Goal: Information Seeking & Learning: Learn about a topic

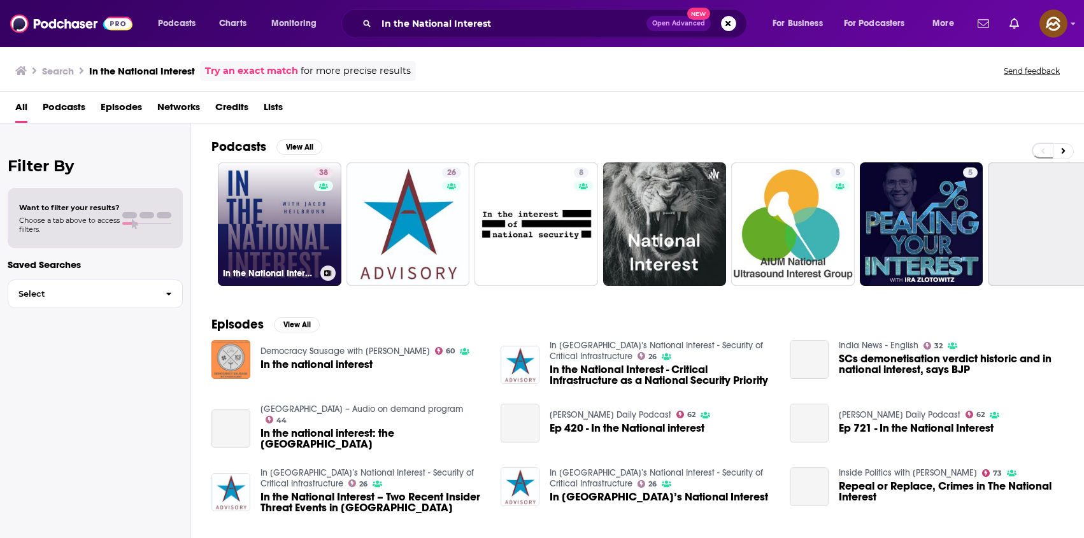
click at [257, 245] on link "38 In the National Interest" at bounding box center [280, 224] width 124 height 124
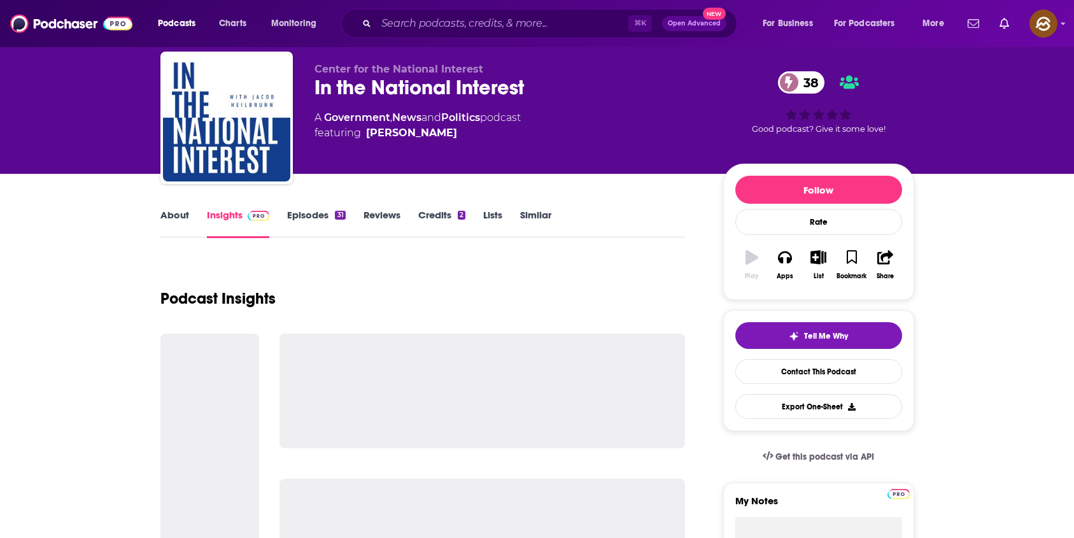
scroll to position [353, 0]
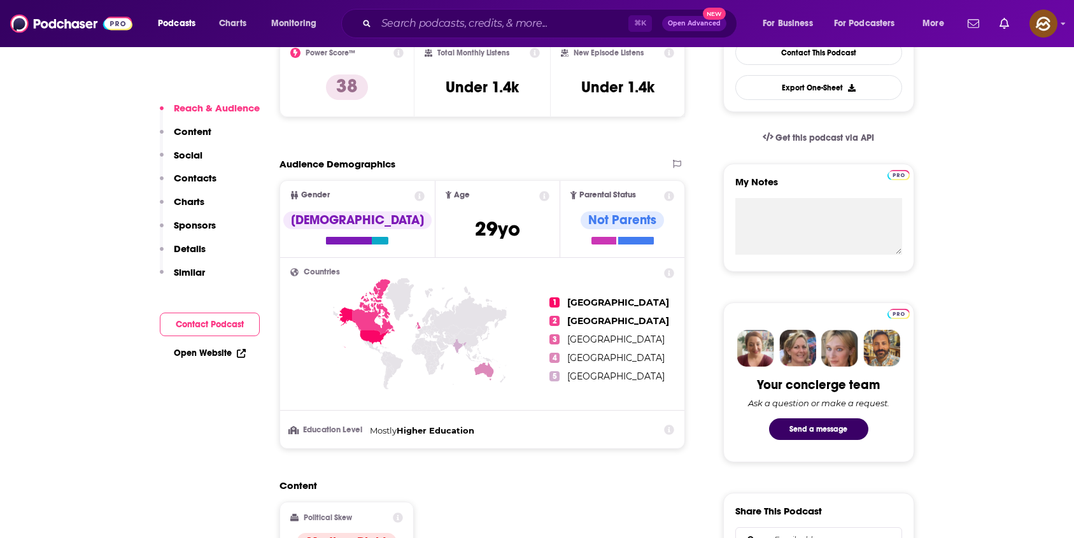
click at [202, 177] on p "Contacts" at bounding box center [195, 178] width 43 height 12
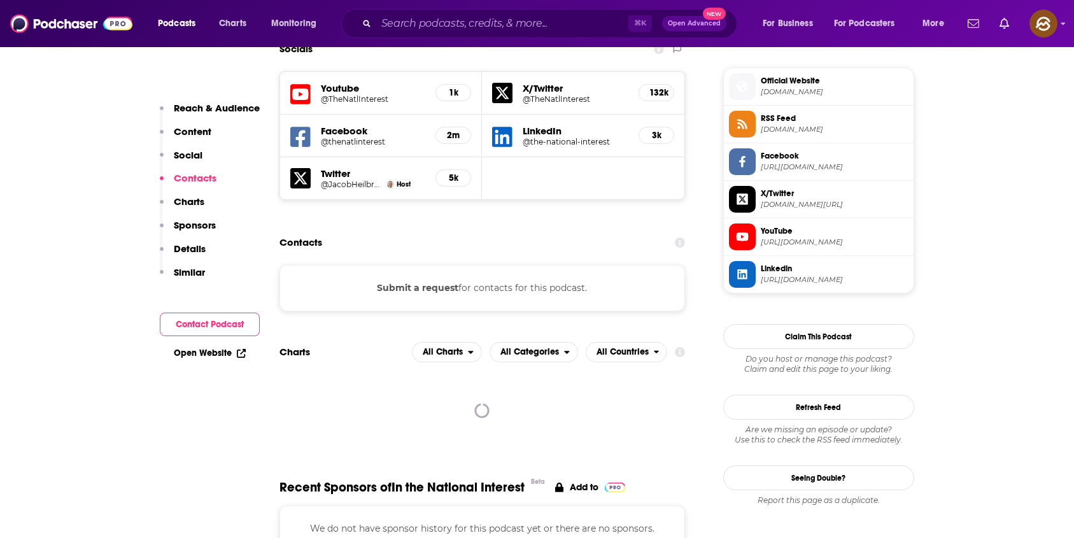
scroll to position [898, 0]
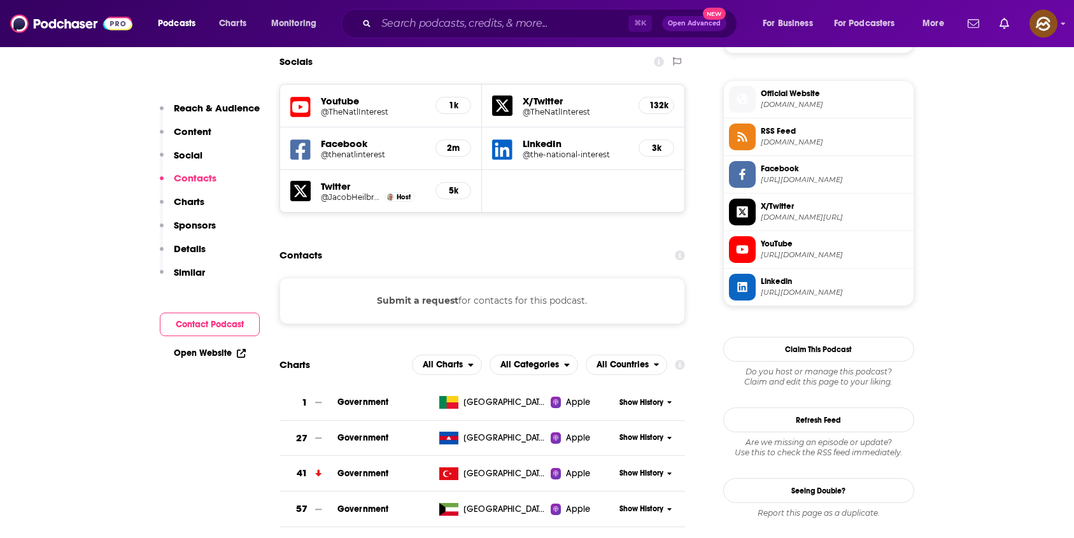
click at [743, 250] on icon at bounding box center [742, 249] width 14 height 11
click at [300, 146] on icon at bounding box center [300, 150] width 20 height 24
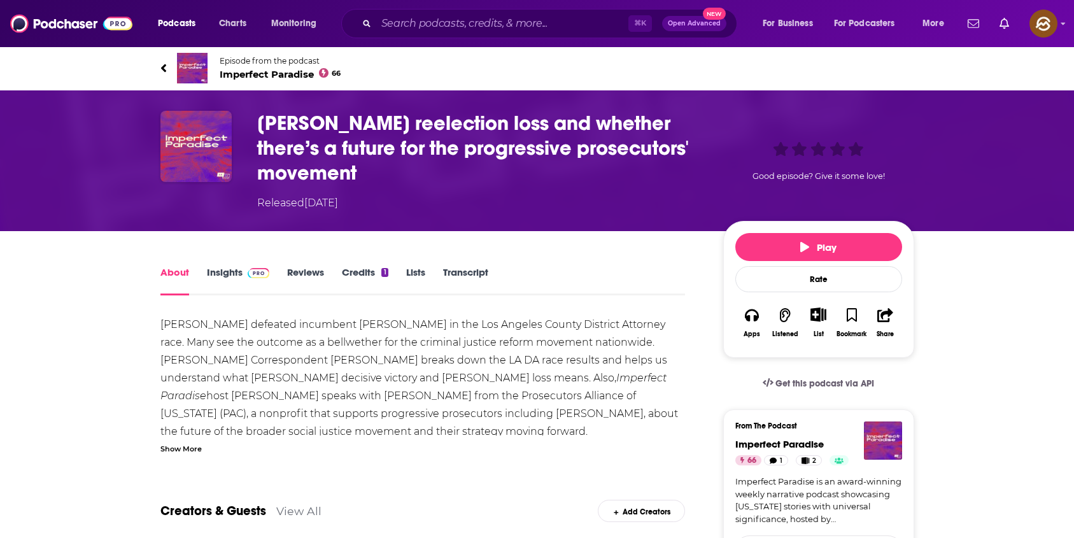
click at [280, 123] on h1 "George Gascón’s reelection loss and whether there’s a future for the progressiv…" at bounding box center [480, 148] width 446 height 74
drag, startPoint x: 280, startPoint y: 123, endPoint x: 360, endPoint y: 124, distance: 80.2
copy h1 "George Gascón’s"
click at [360, 124] on h1 "George Gascón’s reelection loss and whether there’s a future for the progressiv…" at bounding box center [480, 148] width 446 height 74
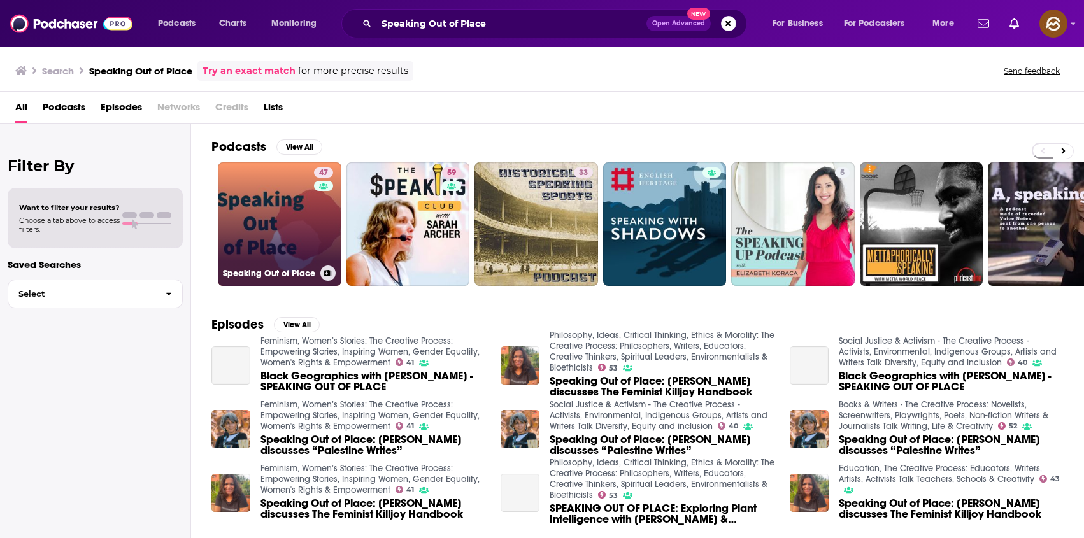
click at [297, 248] on link "47 Speaking Out of Place" at bounding box center [280, 224] width 124 height 124
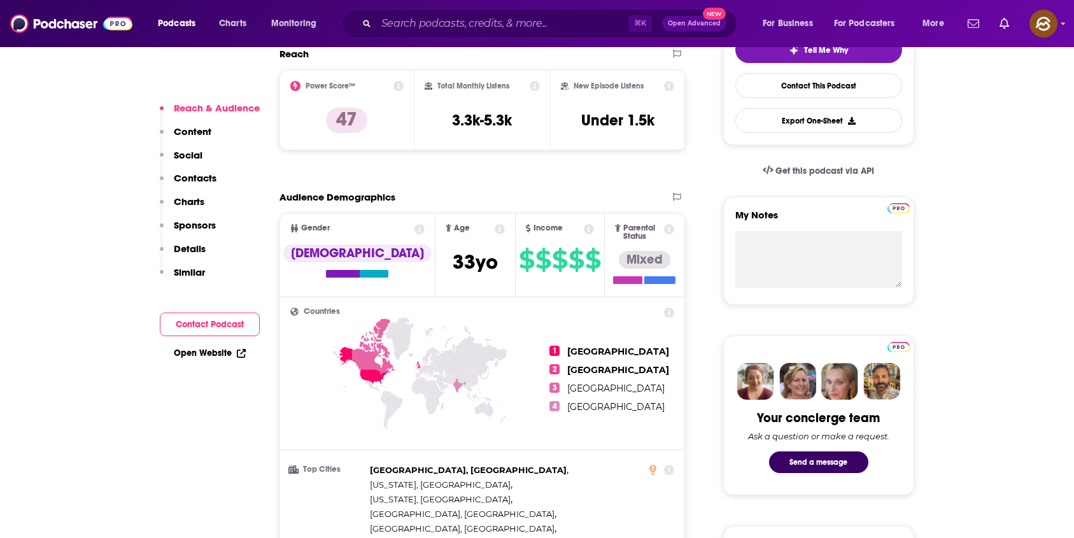
scroll to position [320, 0]
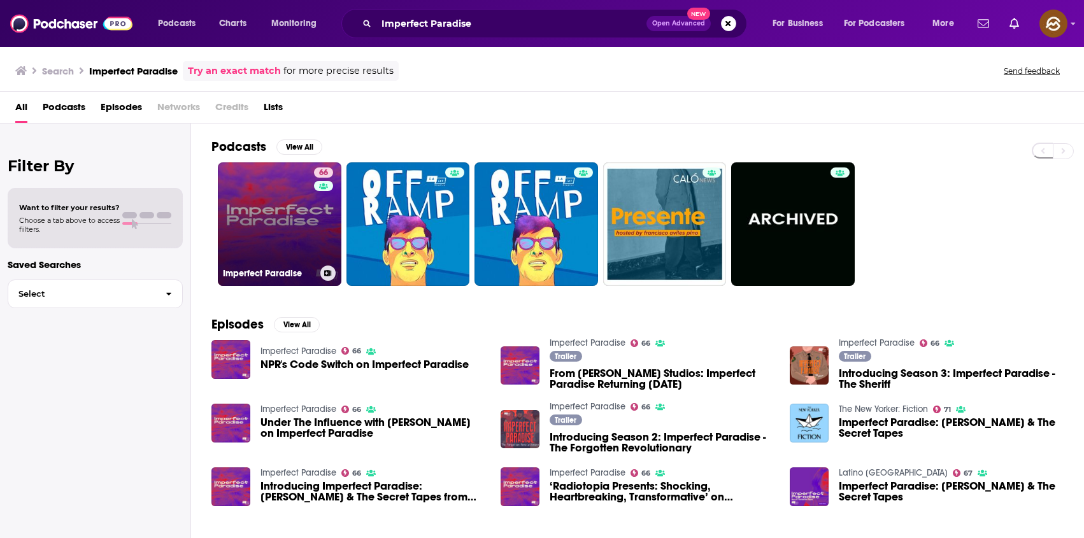
click at [248, 230] on link "66 Imperfect Paradise" at bounding box center [280, 224] width 124 height 124
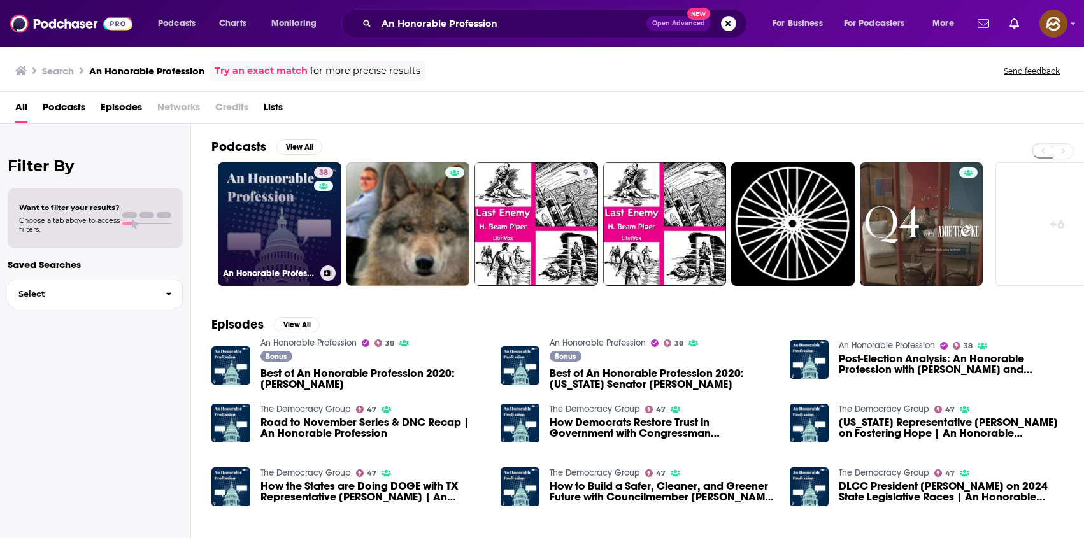
click at [252, 231] on link "38 An Honorable Profession" at bounding box center [280, 224] width 124 height 124
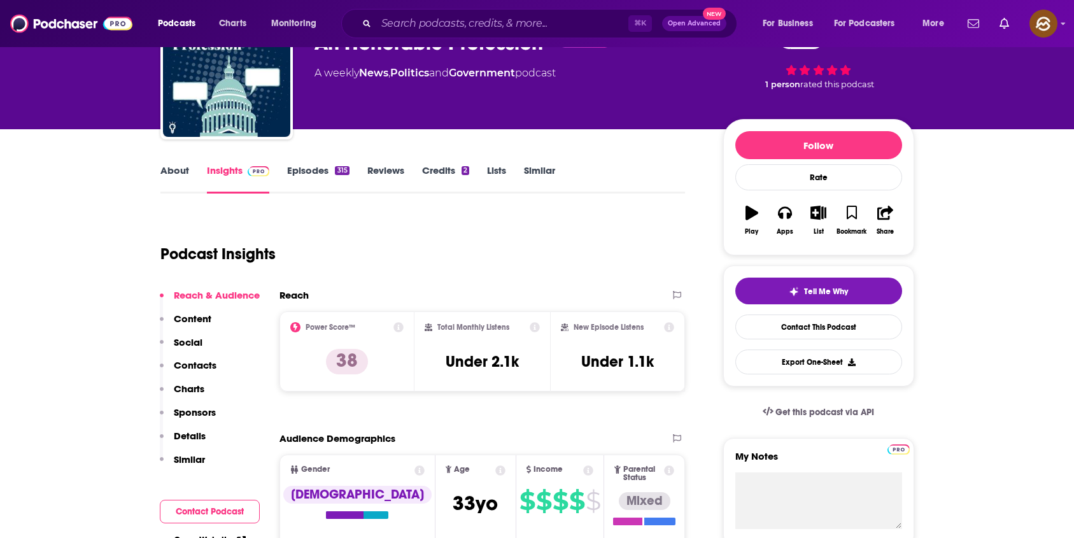
scroll to position [260, 0]
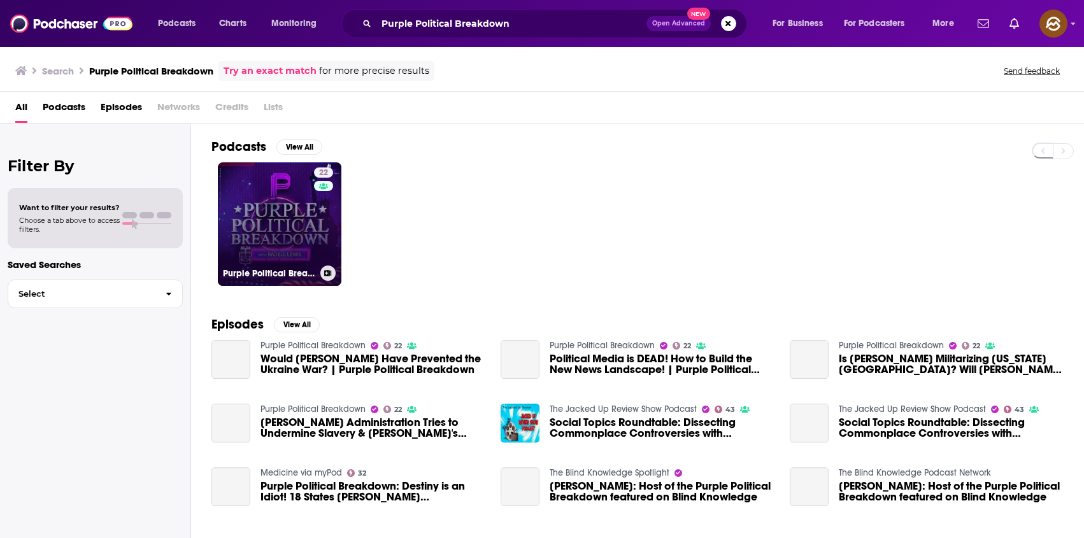
click at [300, 237] on link "22 Purple Political Breakdown" at bounding box center [280, 224] width 124 height 124
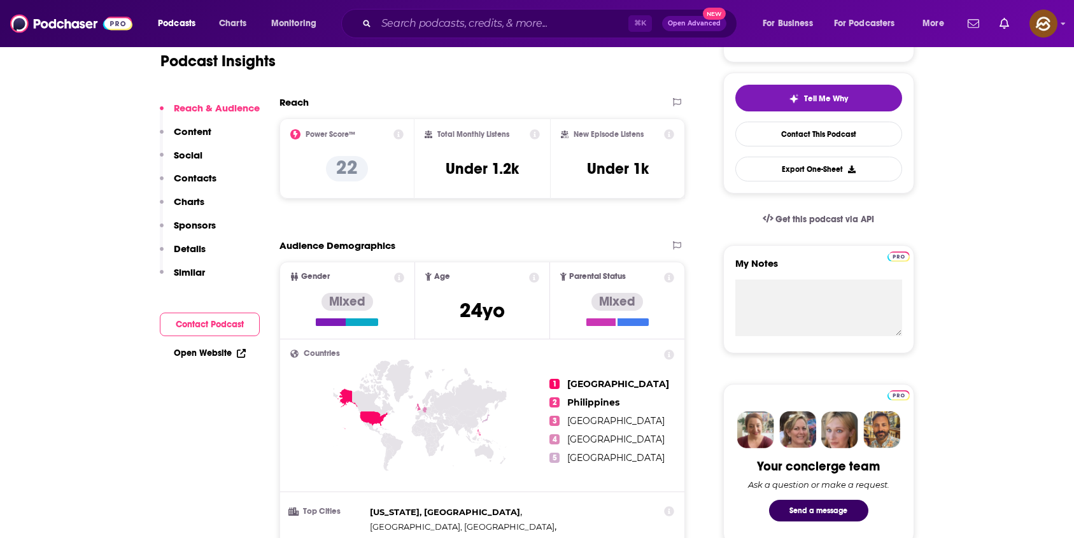
click at [180, 176] on p "Contacts" at bounding box center [195, 178] width 43 height 12
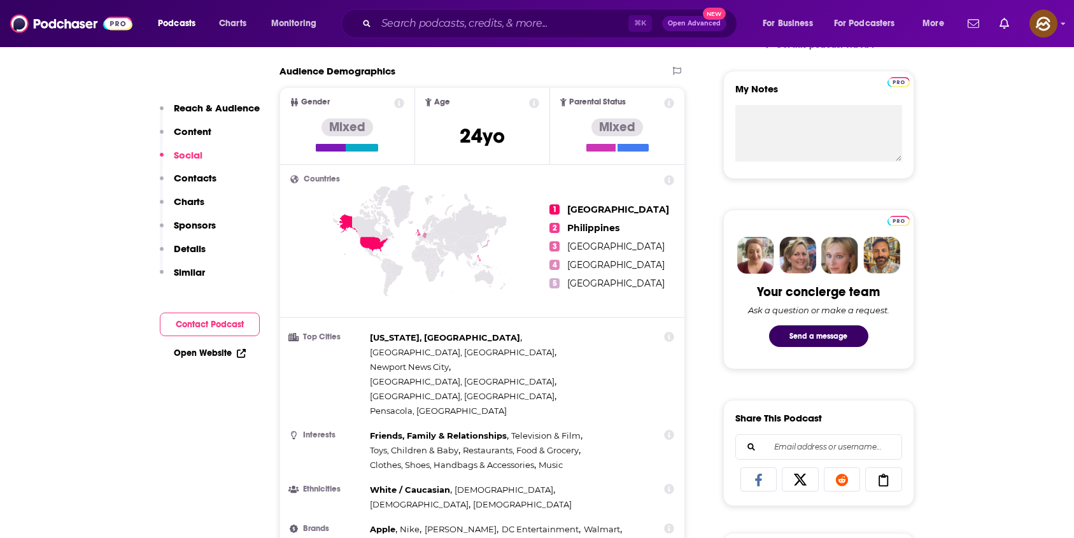
scroll to position [404, 0]
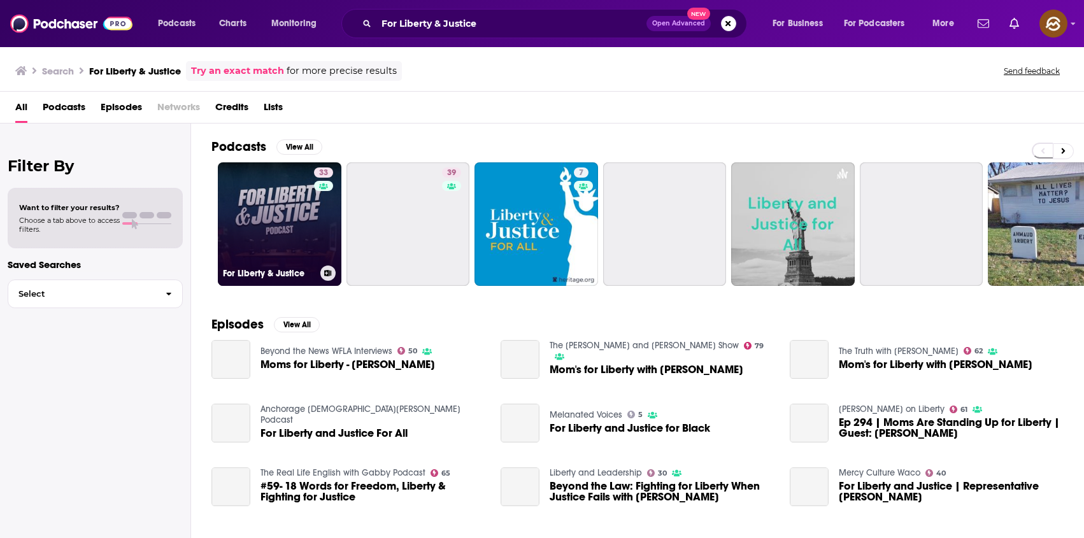
click at [304, 258] on link "33 For Liberty & Justice" at bounding box center [280, 224] width 124 height 124
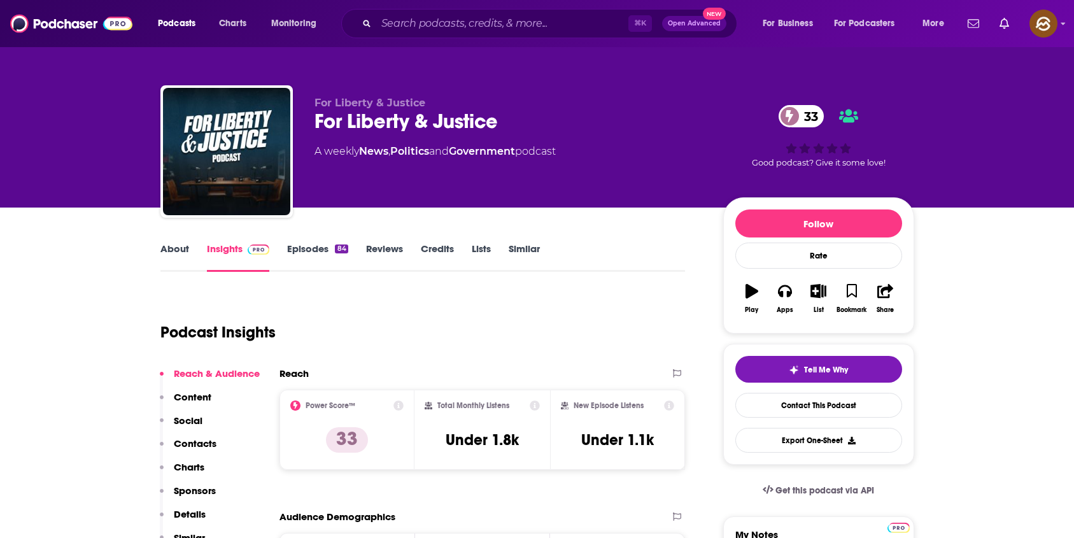
click at [184, 442] on p "Contacts" at bounding box center [195, 443] width 43 height 12
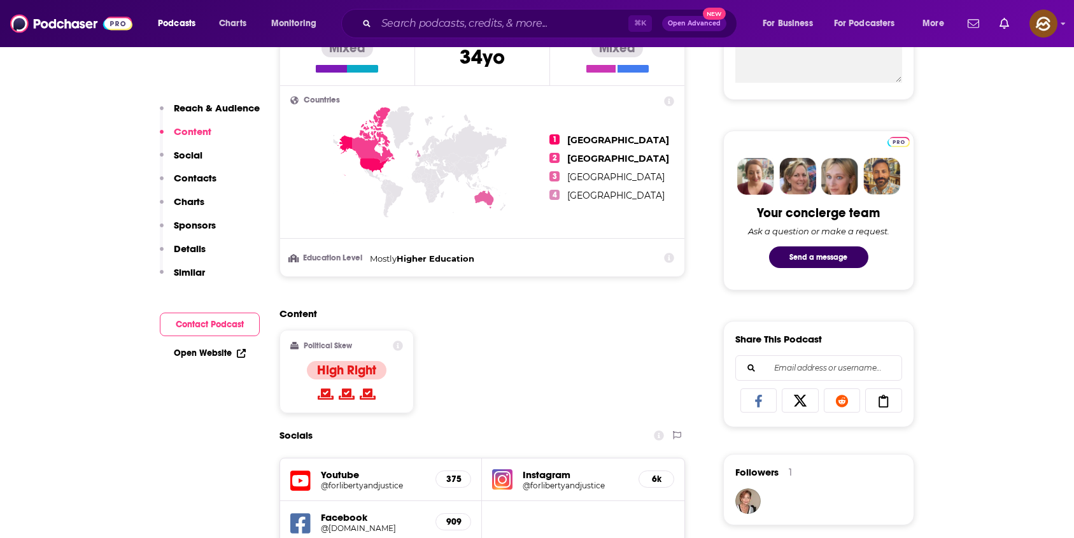
scroll to position [400, 0]
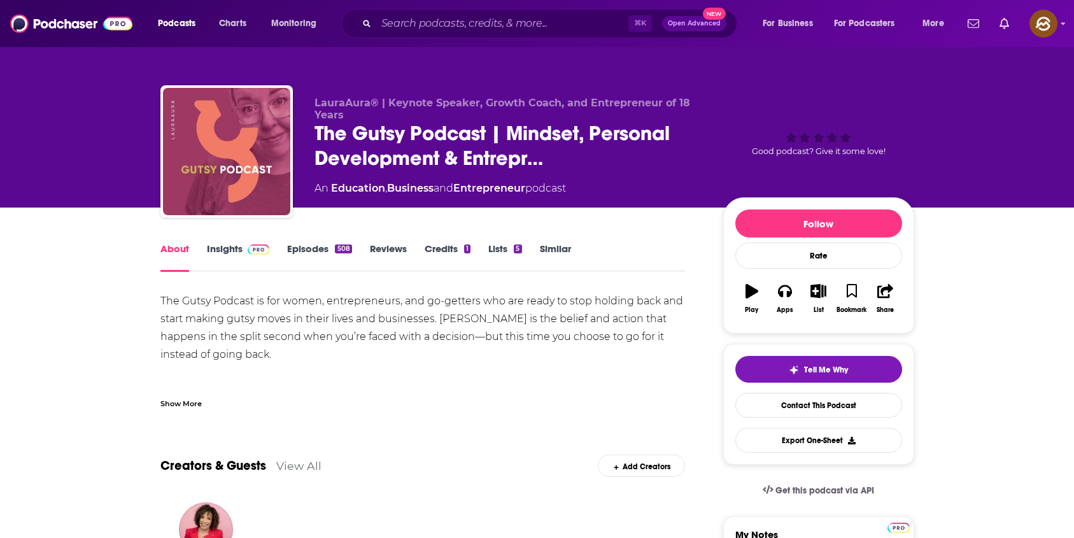
type textarea "Booked with [PERSON_NAME]."
click at [786, 292] on icon "button" at bounding box center [785, 291] width 14 height 14
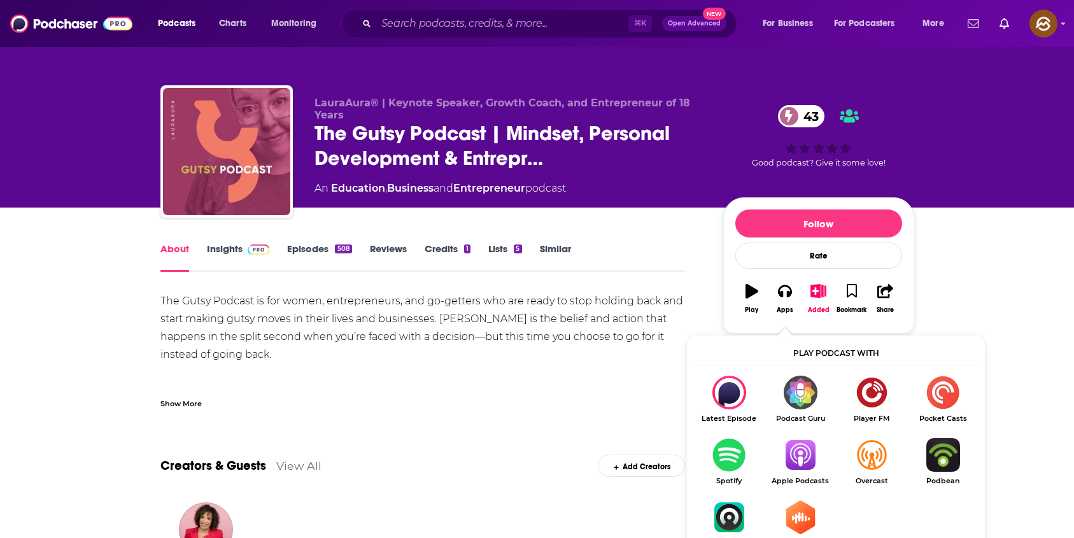
click at [802, 469] on img "Show Listen On dropdown" at bounding box center [800, 455] width 71 height 34
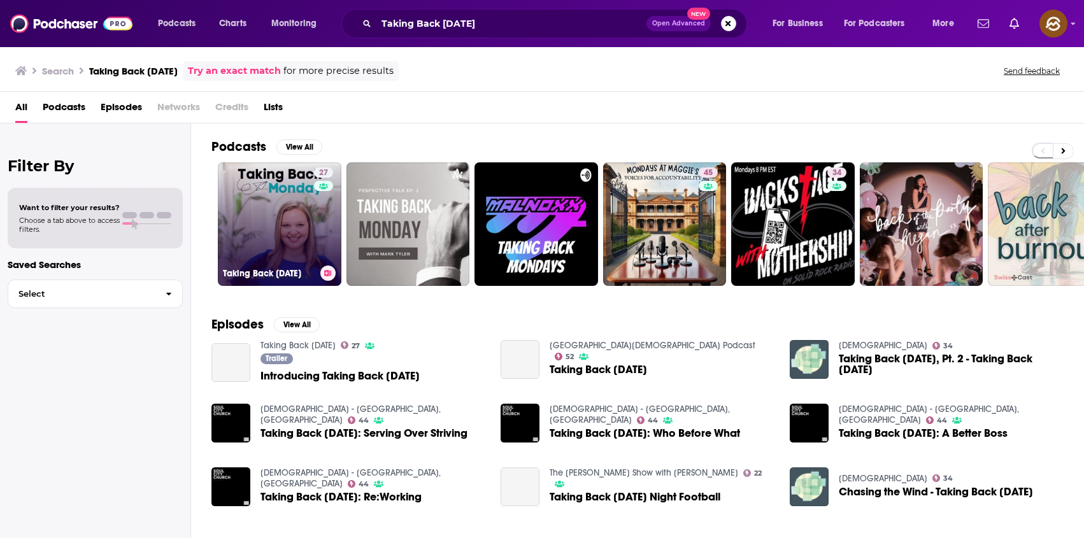
click at [271, 258] on link "27 Taking Back [DATE]" at bounding box center [280, 224] width 124 height 124
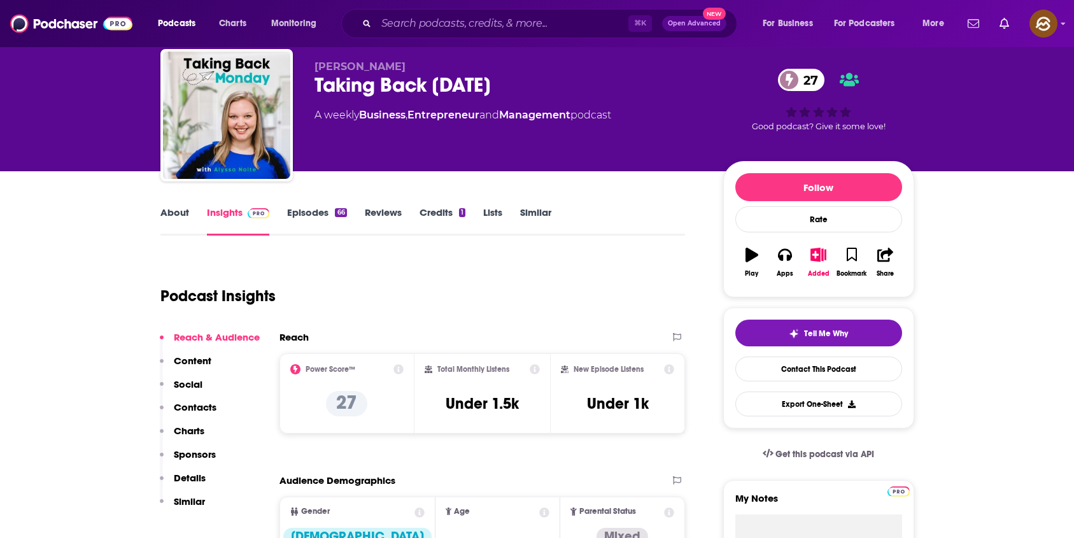
scroll to position [36, 0]
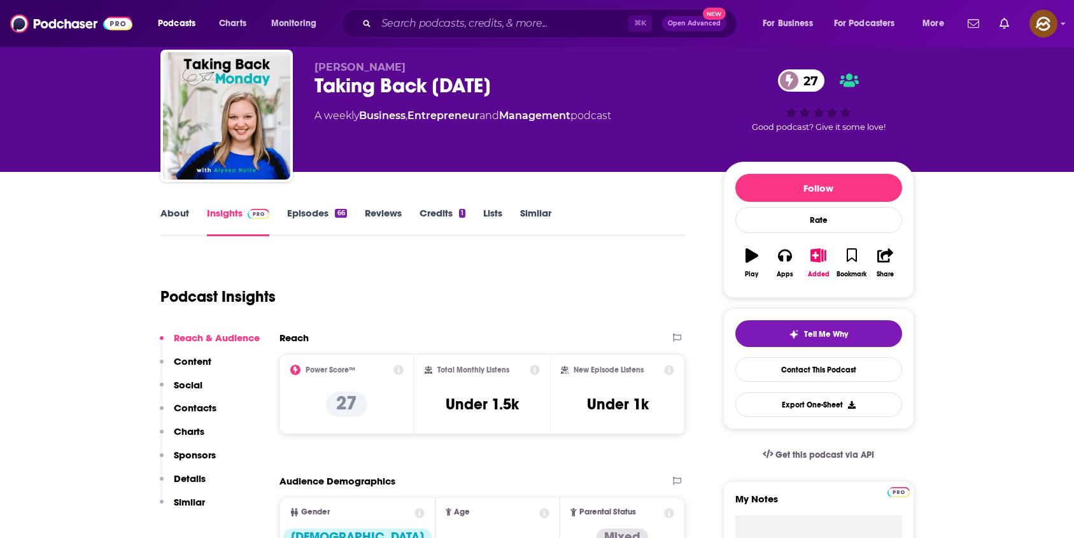
click at [465, 83] on div "Taking Back [DATE] 27" at bounding box center [508, 85] width 388 height 25
drag, startPoint x: 465, startPoint y: 83, endPoint x: 311, endPoint y: 67, distance: 154.9
copy div "[PERSON_NAME] Taking Back [DATE]"
click at [311, 67] on div "[PERSON_NAME] Taking Back [DATE] 27 A weekly Business , Entrepreneur and Manage…" at bounding box center [537, 119] width 754 height 138
